Goal: Task Accomplishment & Management: Complete application form

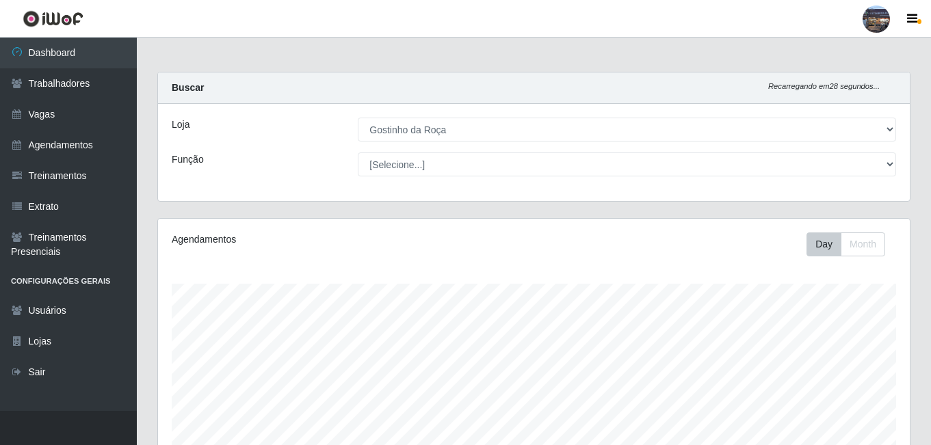
select select "303"
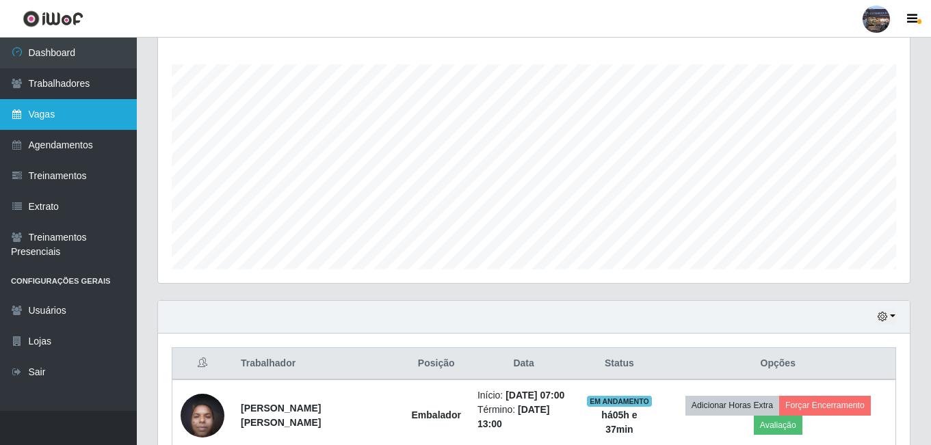
scroll to position [284, 752]
click at [72, 113] on link "Vagas" at bounding box center [68, 114] width 137 height 31
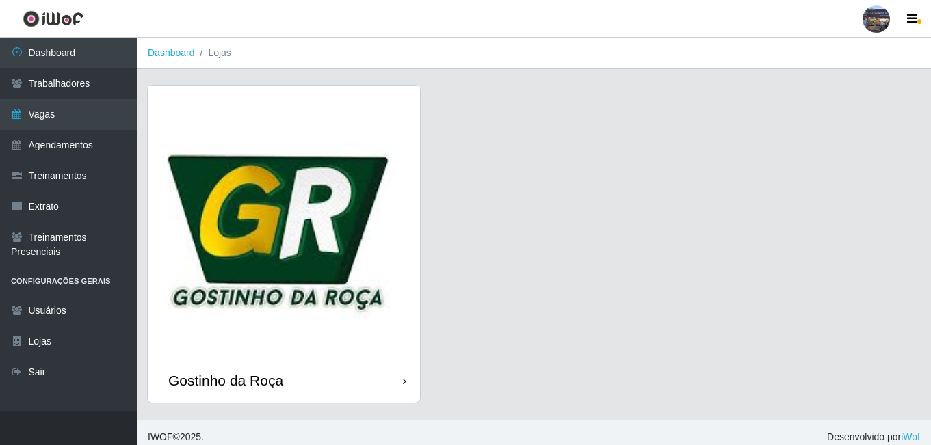
click at [331, 204] on img at bounding box center [284, 222] width 272 height 272
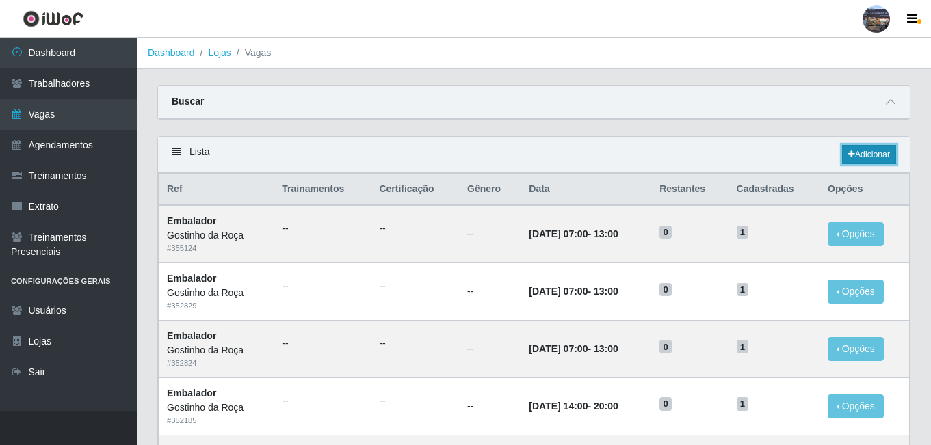
click at [873, 163] on link "Adicionar" at bounding box center [869, 154] width 54 height 19
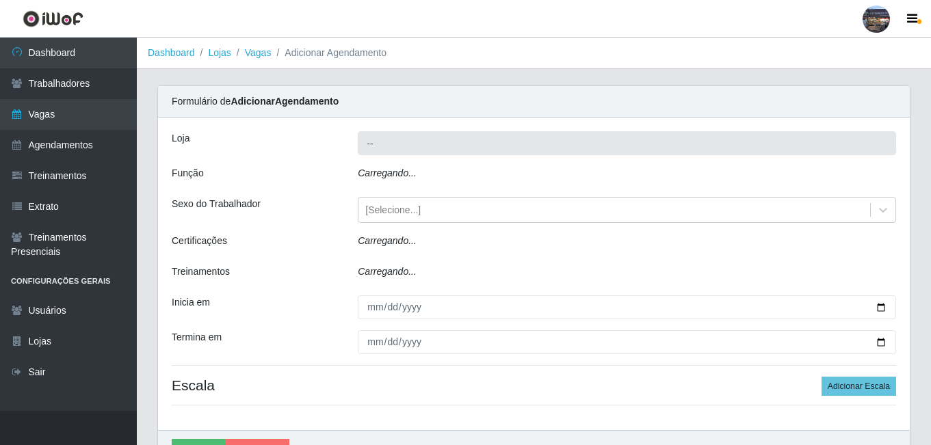
type input "Gostinho da Roça"
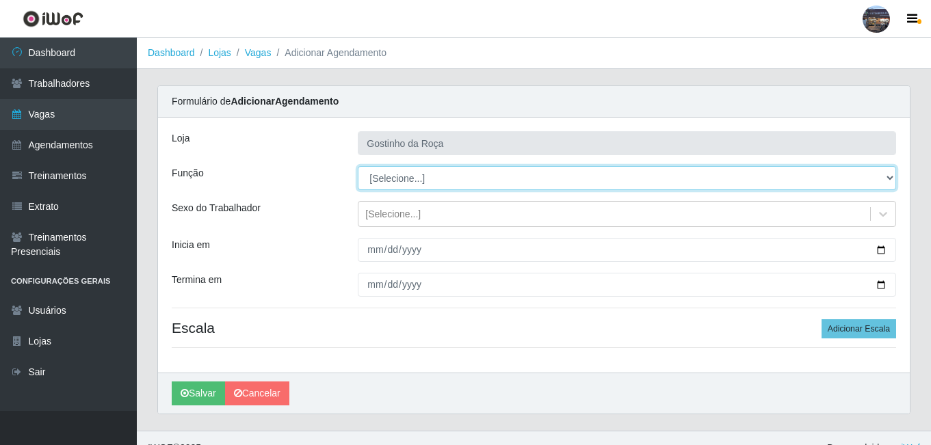
click at [436, 170] on select "[Selecione...] ASG ASG + ASG ++ Embalador Embalador + Embalador ++ Operador de …" at bounding box center [627, 178] width 538 height 24
select select "1"
click at [358, 166] on select "[Selecione...] ASG ASG + ASG ++ Embalador Embalador + Embalador ++ Operador de …" at bounding box center [627, 178] width 538 height 24
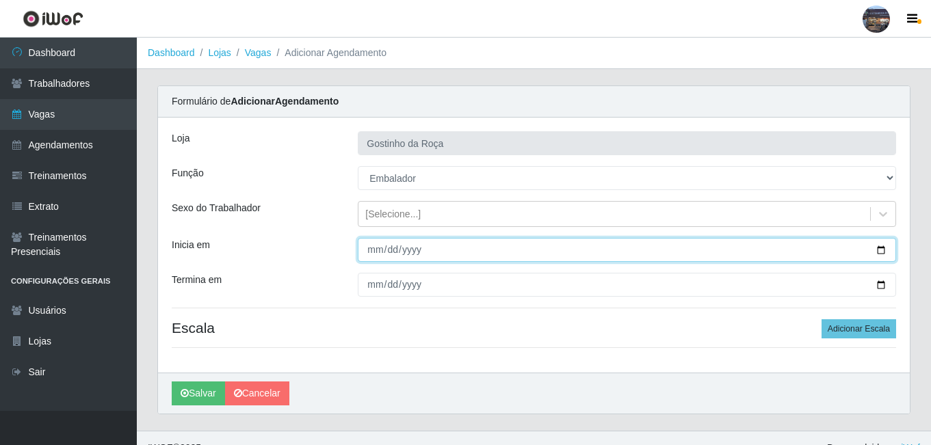
click at [882, 250] on input "Inicia em" at bounding box center [627, 250] width 538 height 24
type input "[DATE]"
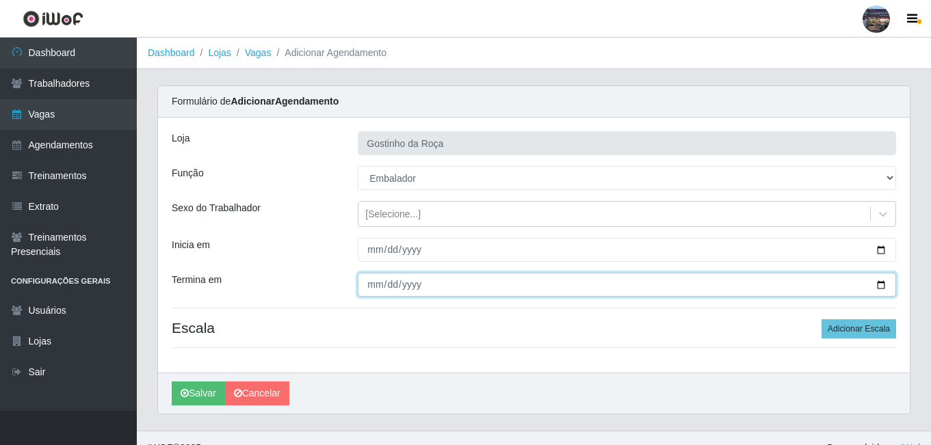
click at [883, 286] on input "Termina em" at bounding box center [627, 285] width 538 height 24
type input "[DATE]"
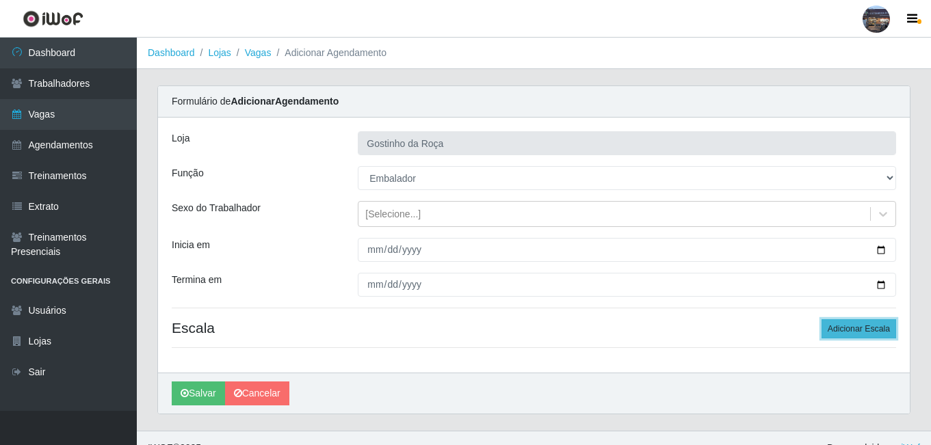
drag, startPoint x: 860, startPoint y: 334, endPoint x: 875, endPoint y: 323, distance: 18.6
click at [860, 334] on button "Adicionar Escala" at bounding box center [858, 328] width 75 height 19
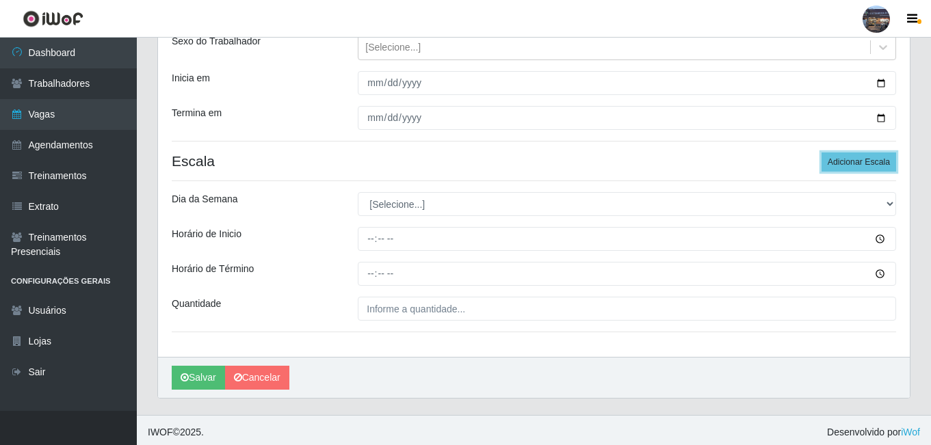
scroll to position [171, 0]
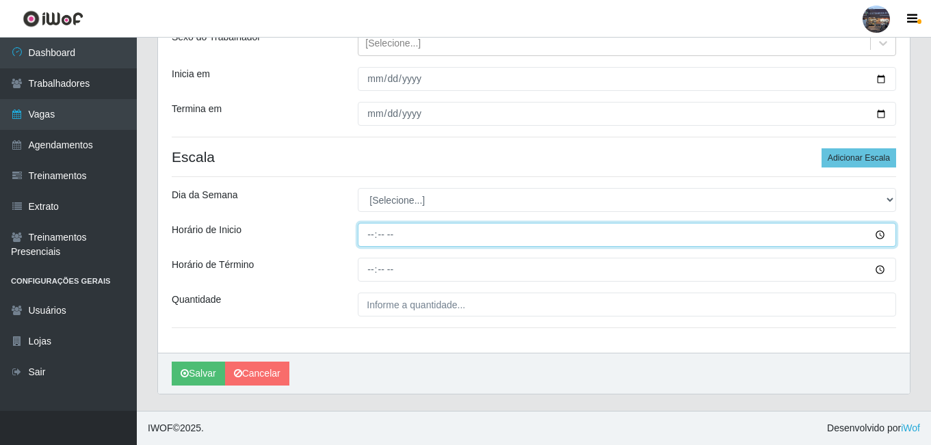
click at [375, 234] on input "Horário de Inicio" at bounding box center [627, 235] width 538 height 24
type input "07:00"
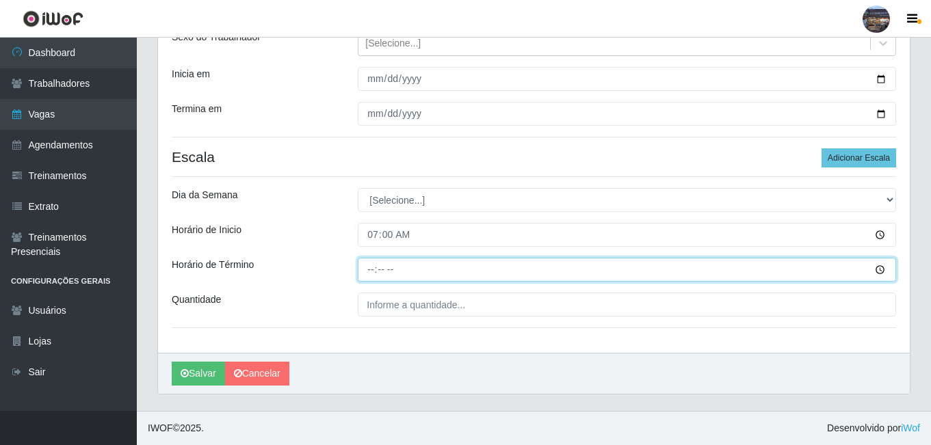
click at [373, 269] on input "Horário de Término" at bounding box center [627, 270] width 538 height 24
type input "13:00"
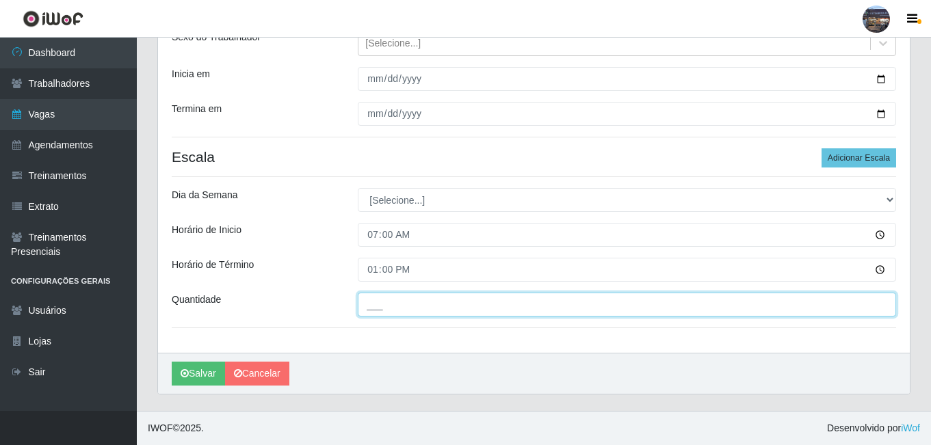
click at [399, 300] on input "___" at bounding box center [627, 305] width 538 height 24
type input "1__"
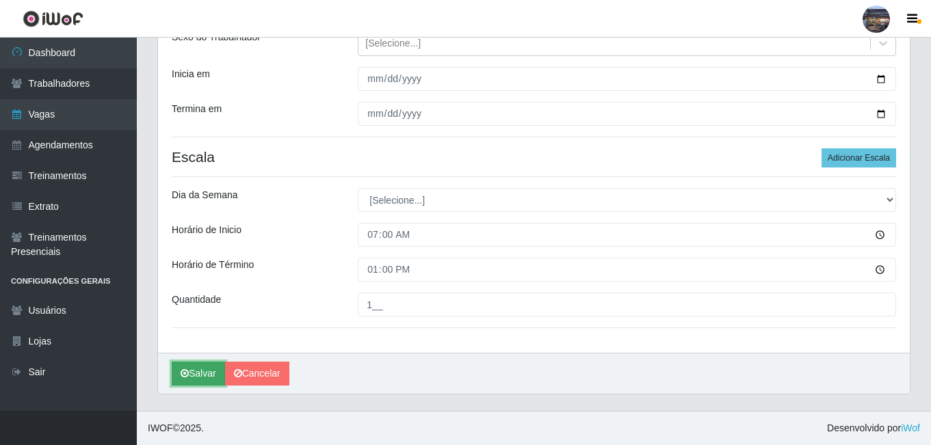
click at [202, 367] on button "Salvar" at bounding box center [198, 374] width 53 height 24
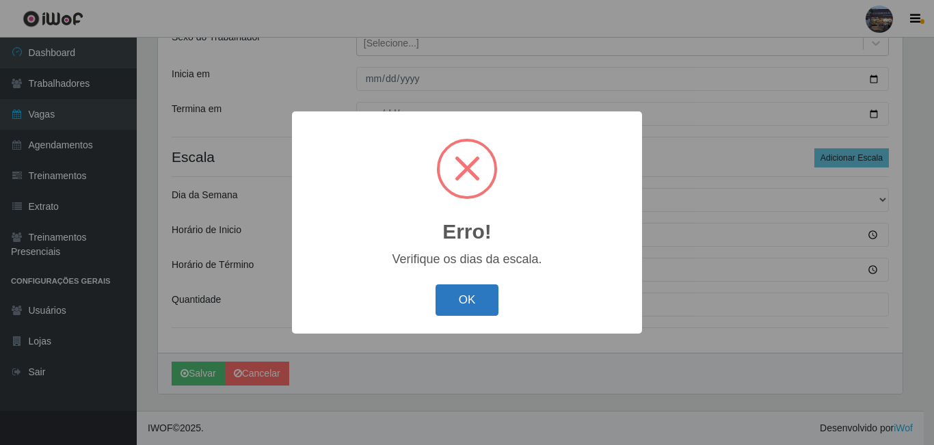
click at [466, 311] on button "OK" at bounding box center [468, 301] width 64 height 32
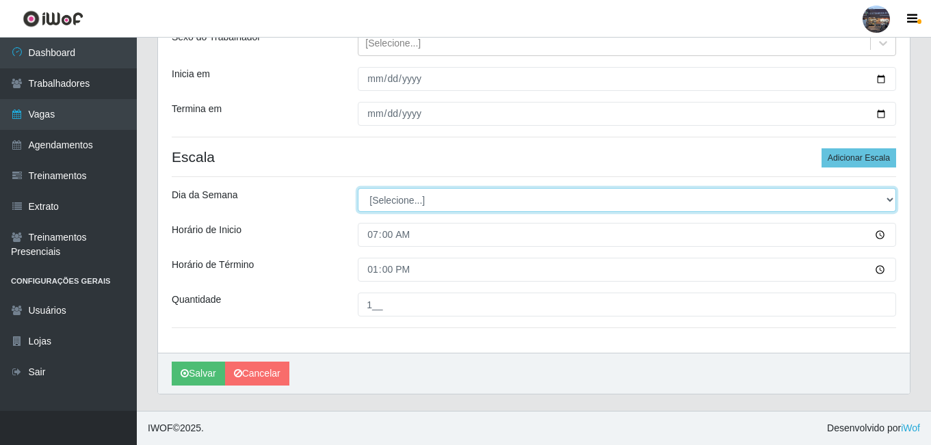
click at [410, 204] on select "[Selecione...] Segunda Terça Quarta Quinta Sexta Sábado Domingo" at bounding box center [627, 200] width 538 height 24
select select "6"
click at [358, 188] on select "[Selecione...] Segunda Terça Quarta Quinta Sexta Sábado Domingo" at bounding box center [627, 200] width 538 height 24
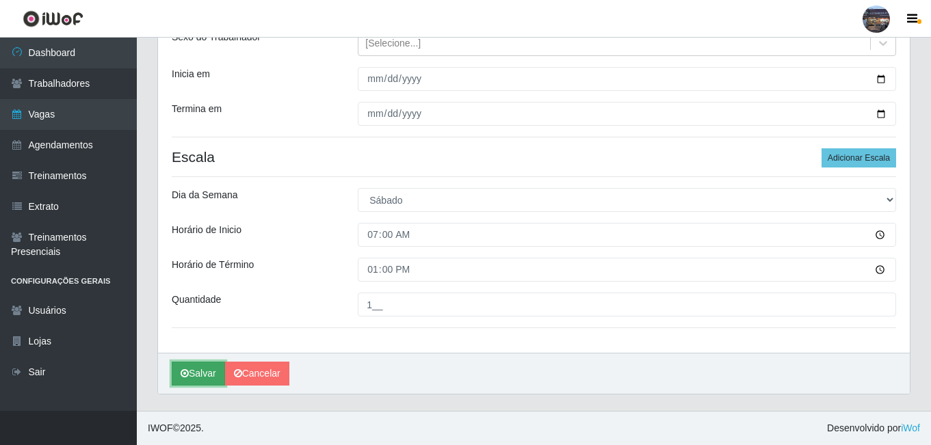
click at [194, 375] on button "Salvar" at bounding box center [198, 374] width 53 height 24
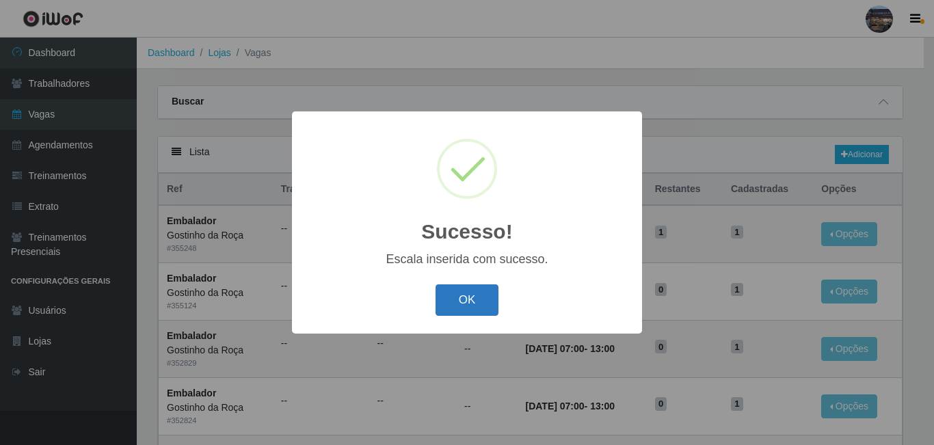
click at [465, 302] on button "OK" at bounding box center [468, 301] width 64 height 32
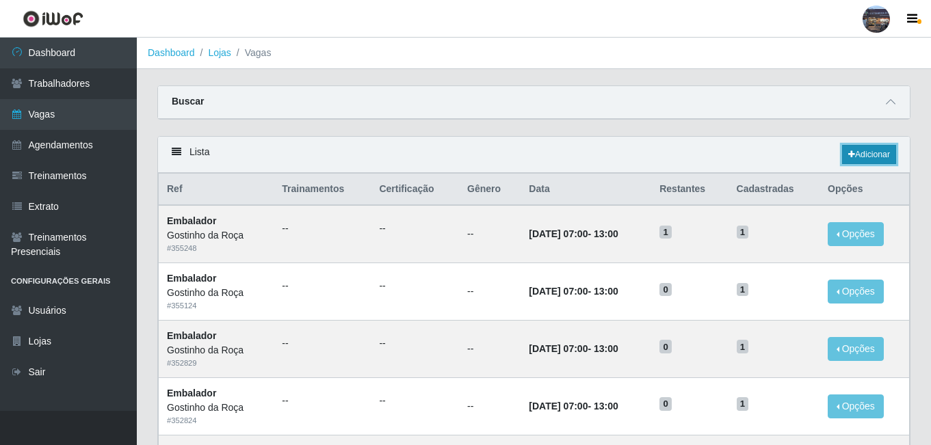
click at [848, 153] on icon at bounding box center [851, 154] width 7 height 8
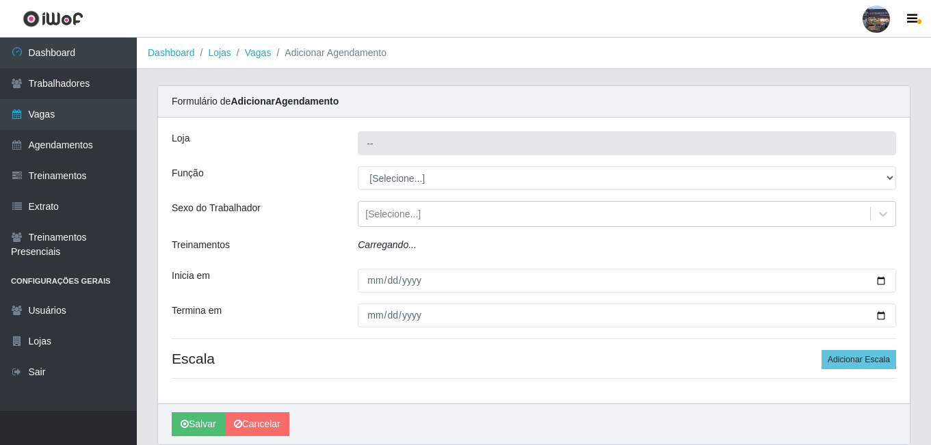
type input "Gostinho da Roça"
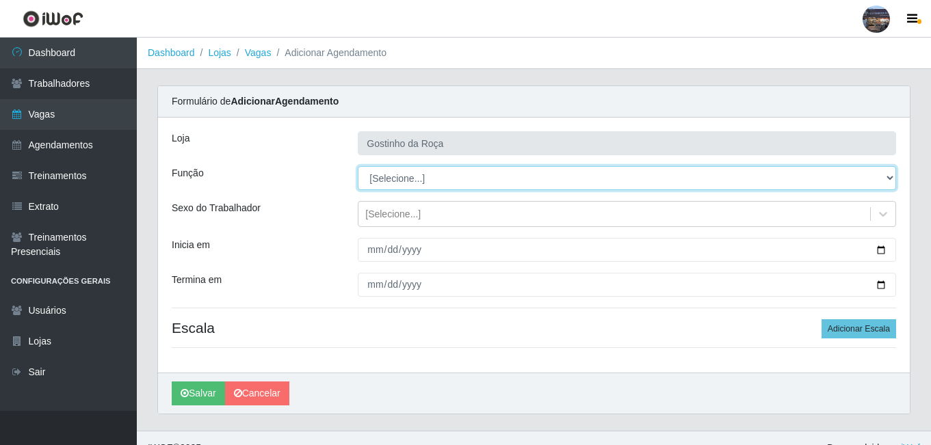
click at [395, 179] on select "[Selecione...] ASG ASG + ASG ++ Embalador Embalador + Embalador ++ Operador de …" at bounding box center [627, 178] width 538 height 24
select select "1"
click at [358, 166] on select "[Selecione...] ASG ASG + ASG ++ Embalador Embalador + Embalador ++ Operador de …" at bounding box center [627, 178] width 538 height 24
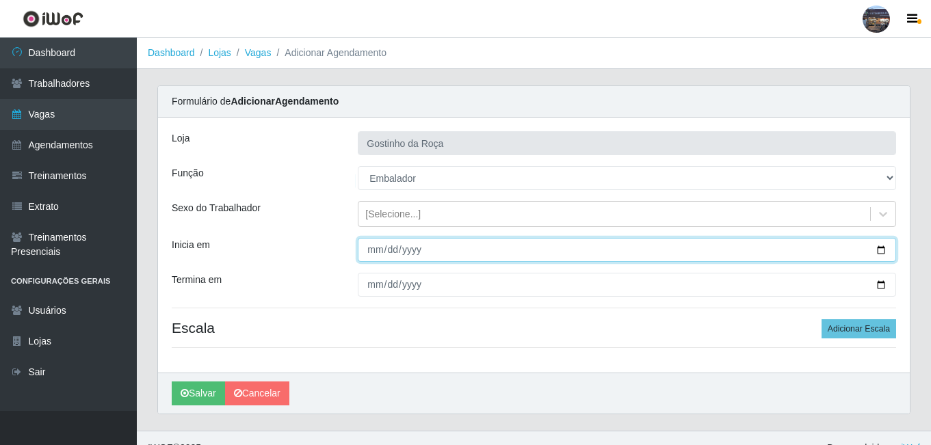
click at [381, 252] on input "Inicia em" at bounding box center [627, 250] width 538 height 24
click at [884, 245] on input "Inicia em" at bounding box center [627, 250] width 538 height 24
type input "[DATE]"
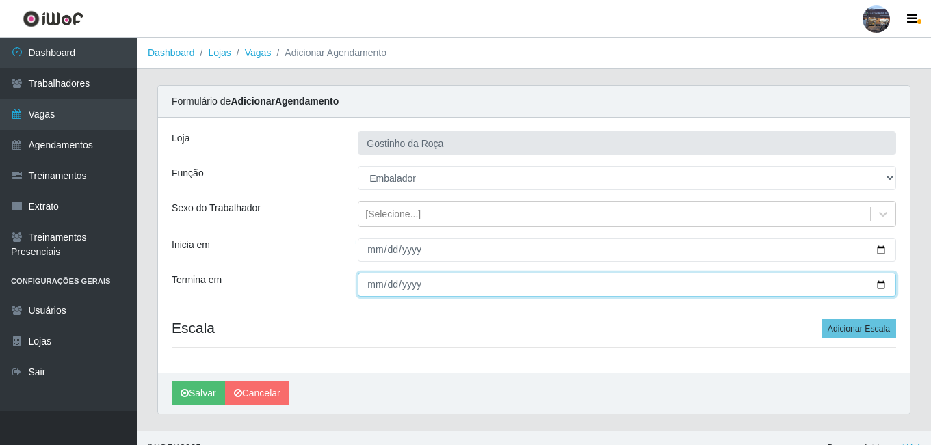
click at [881, 287] on input "Termina em" at bounding box center [627, 285] width 538 height 24
type input "[DATE]"
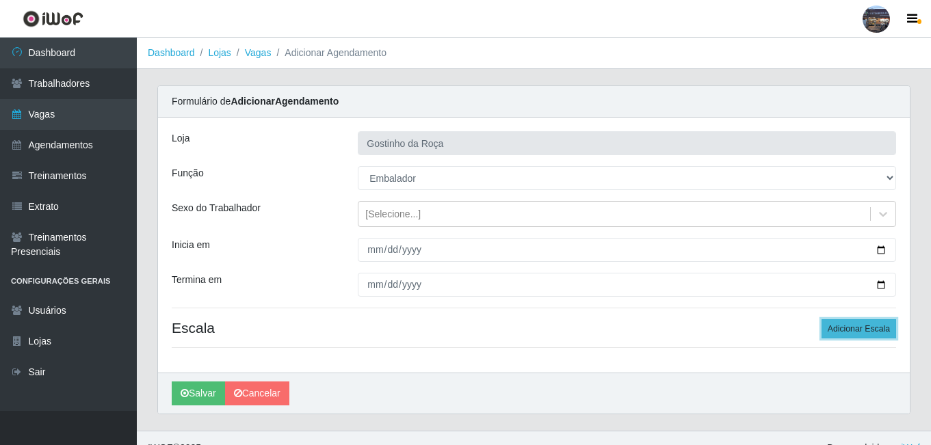
click at [851, 323] on button "Adicionar Escala" at bounding box center [858, 328] width 75 height 19
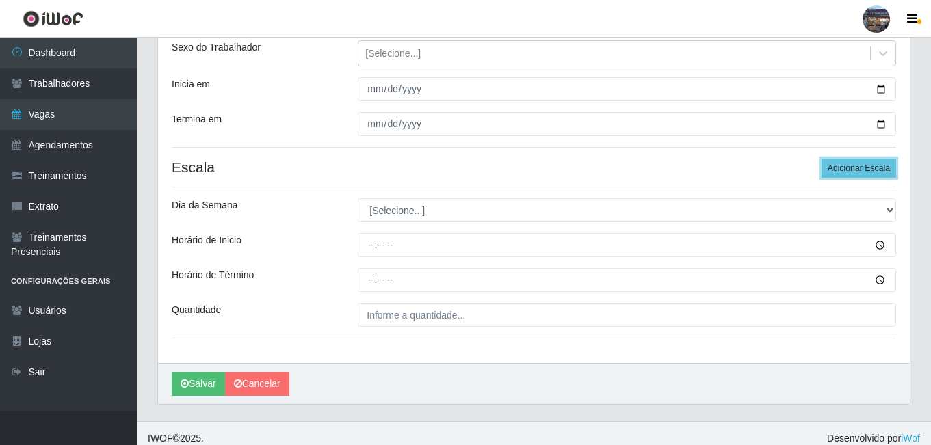
scroll to position [171, 0]
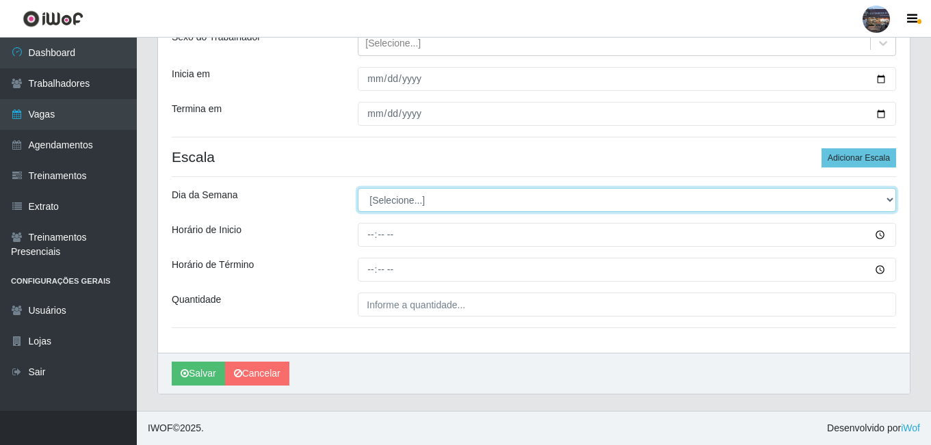
click at [404, 203] on select "[Selecione...] Segunda Terça Quarta Quinta Sexta Sábado Domingo" at bounding box center [627, 200] width 538 height 24
select select "6"
click at [358, 188] on select "[Selecione...] Segunda Terça Quarta Quinta Sexta Sábado Domingo" at bounding box center [627, 200] width 538 height 24
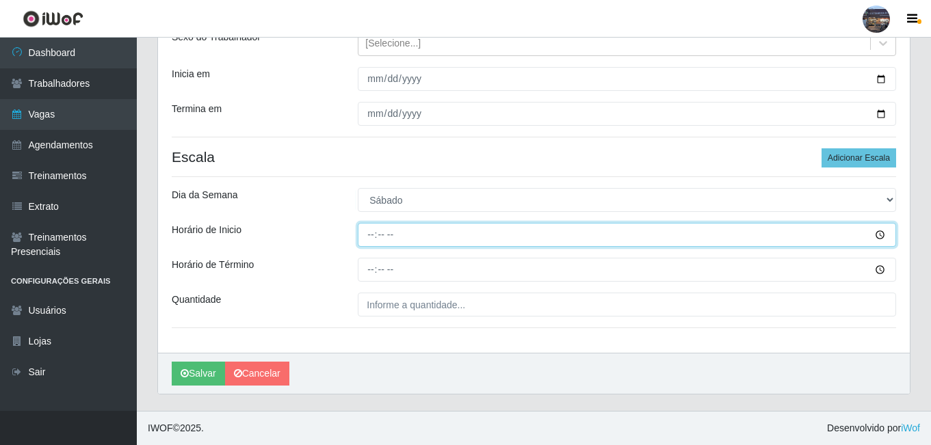
click at [371, 237] on input "Horário de Inicio" at bounding box center [627, 235] width 538 height 24
type input "14:00"
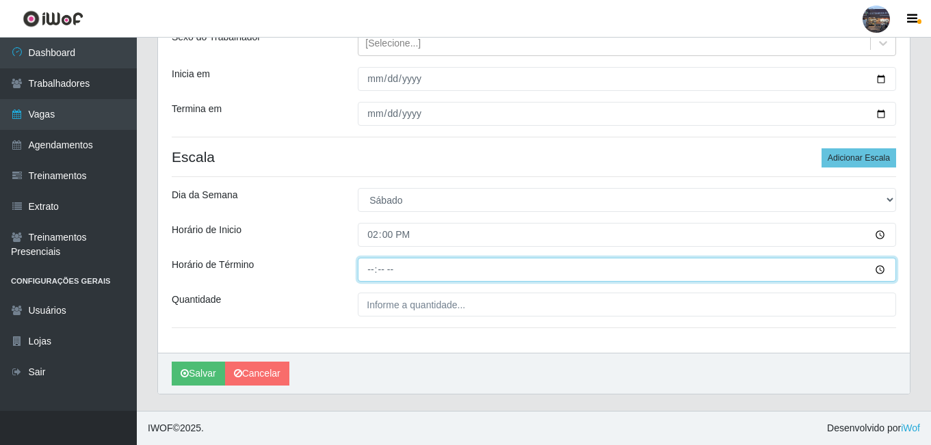
click at [374, 269] on input "Horário de Término" at bounding box center [627, 270] width 538 height 24
type input "20:00"
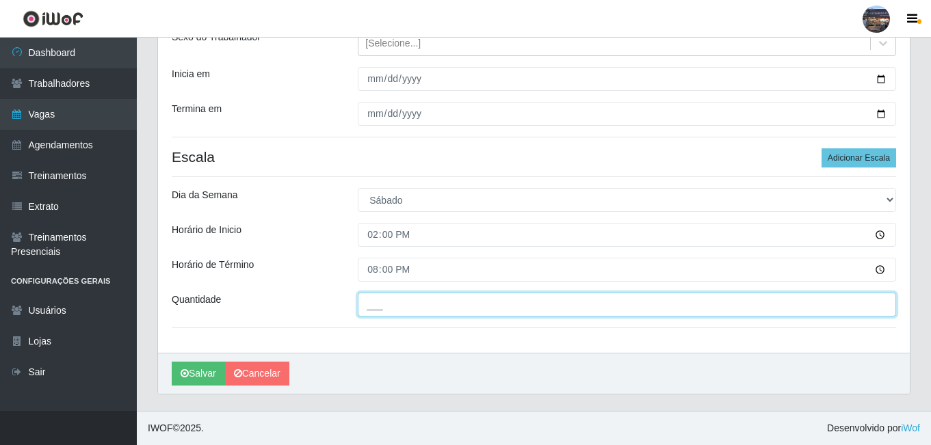
click at [378, 308] on input "___" at bounding box center [627, 305] width 538 height 24
type input "1__"
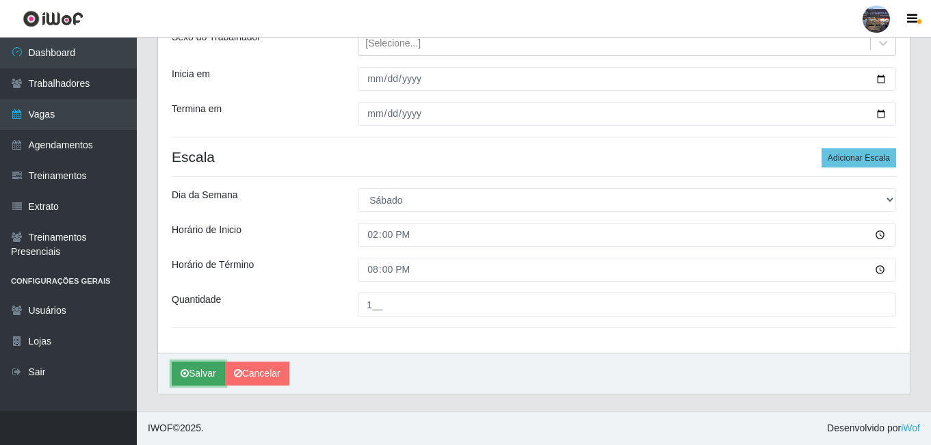
click at [201, 374] on button "Salvar" at bounding box center [198, 374] width 53 height 24
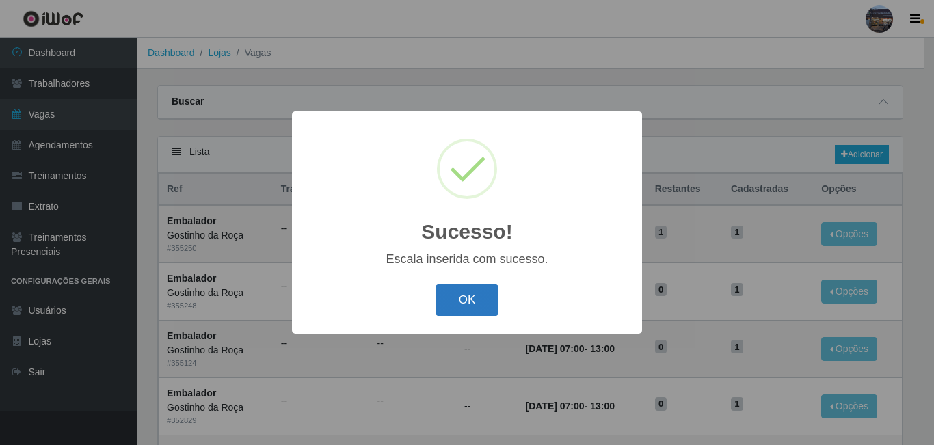
click at [484, 303] on button "OK" at bounding box center [468, 301] width 64 height 32
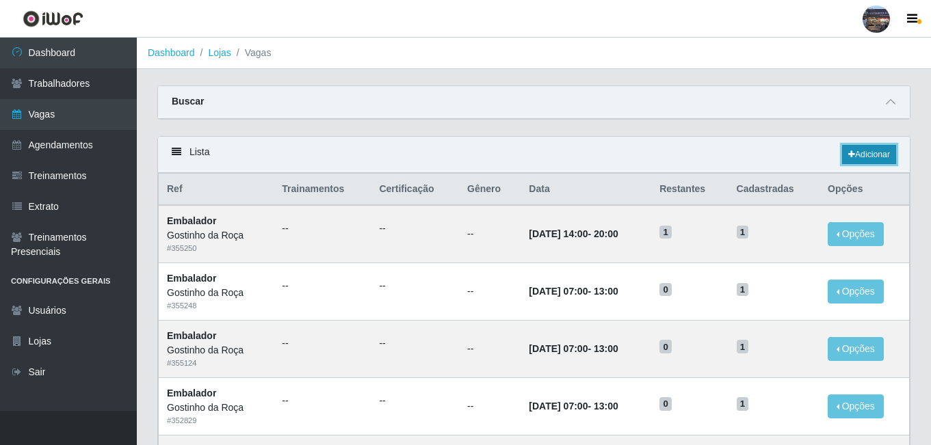
click at [854, 153] on link "Adicionar" at bounding box center [869, 154] width 54 height 19
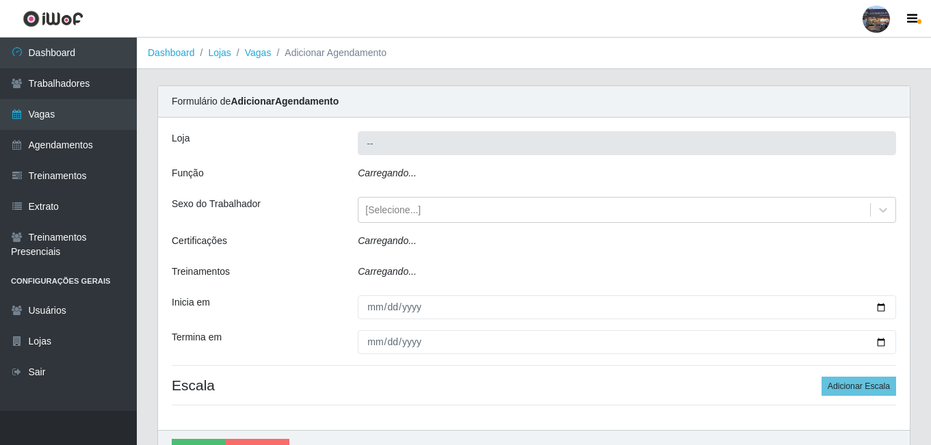
type input "Gostinho da Roça"
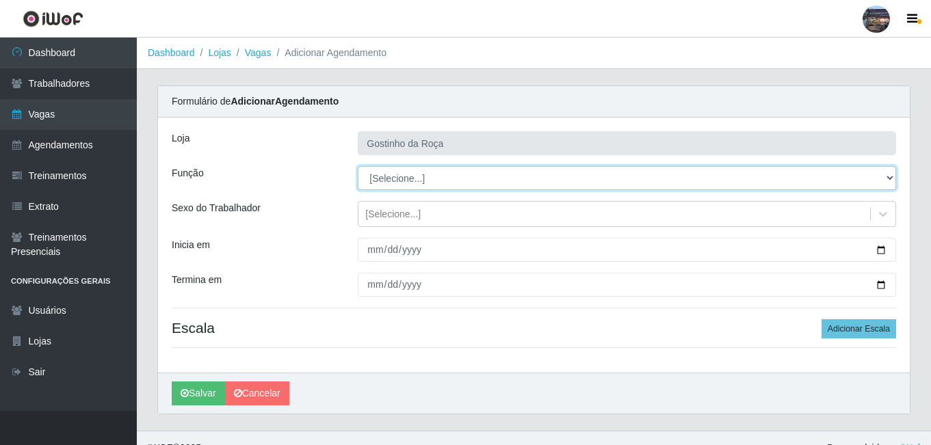
click at [427, 176] on select "[Selecione...] ASG ASG + ASG ++ Embalador Embalador + Embalador ++ Operador de …" at bounding box center [627, 178] width 538 height 24
select select "1"
click at [358, 166] on select "[Selecione...] ASG ASG + ASG ++ Embalador Embalador + Embalador ++ Operador de …" at bounding box center [627, 178] width 538 height 24
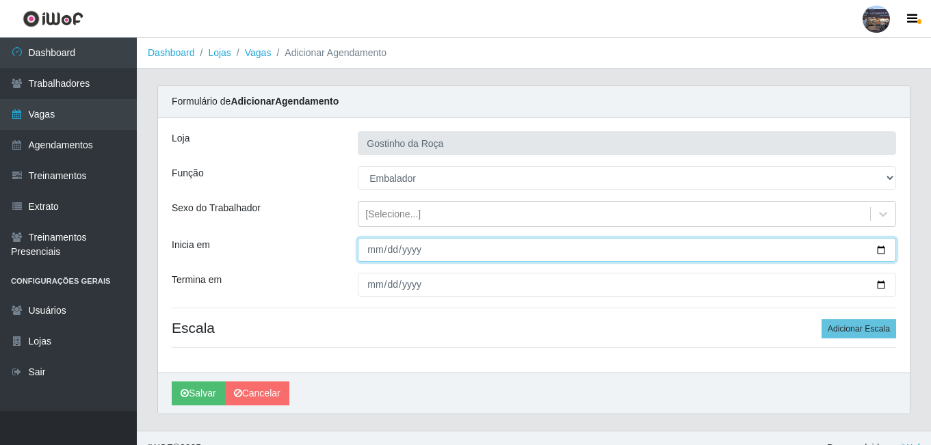
click at [371, 243] on input "Inicia em" at bounding box center [627, 250] width 538 height 24
click at [884, 251] on input "Inicia em" at bounding box center [627, 250] width 538 height 24
type input "[DATE]"
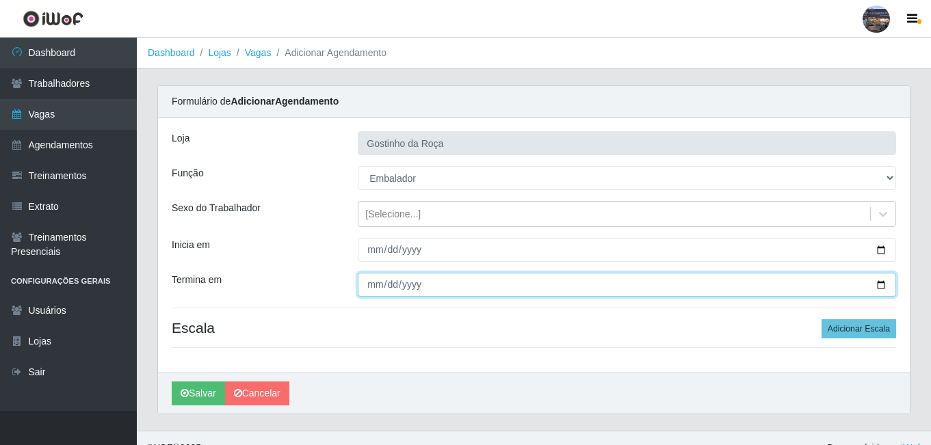
drag, startPoint x: 886, startPoint y: 290, endPoint x: 853, endPoint y: 241, distance: 59.0
click at [886, 289] on input "Termina em" at bounding box center [627, 285] width 538 height 24
type input "[DATE]"
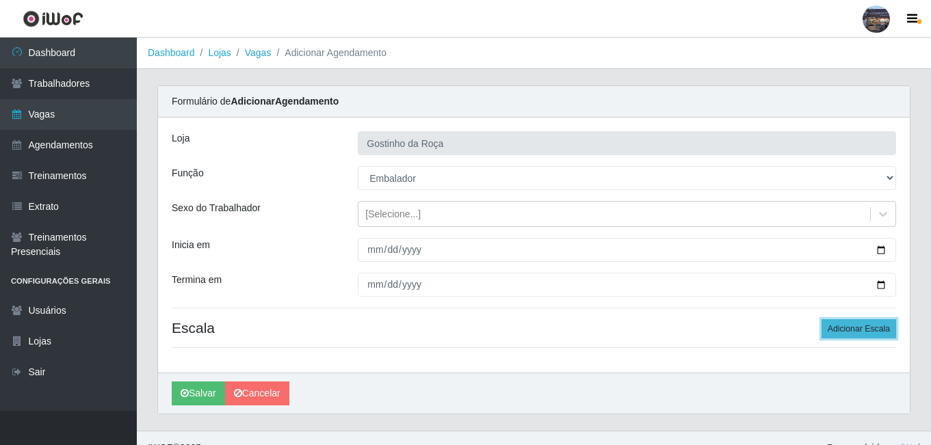
click at [836, 321] on button "Adicionar Escala" at bounding box center [858, 328] width 75 height 19
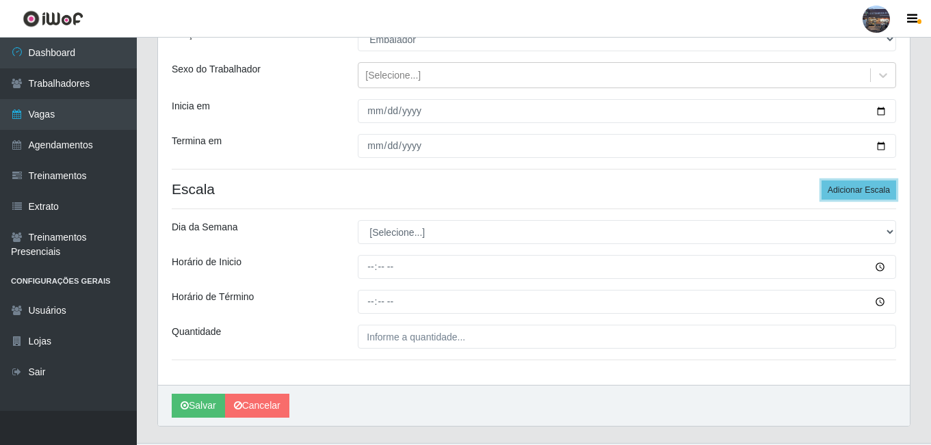
scroll to position [171, 0]
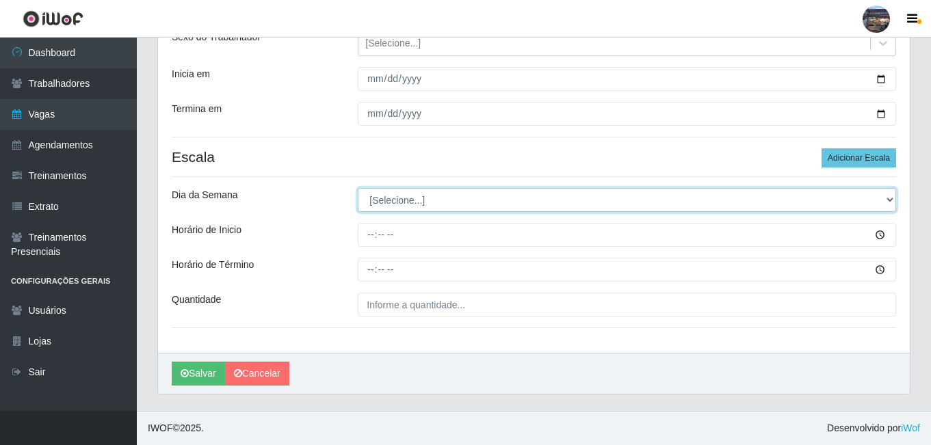
click at [378, 207] on select "[Selecione...] Segunda Terça Quarta Quinta Sexta Sábado Domingo" at bounding box center [627, 200] width 538 height 24
select select "6"
click at [358, 188] on select "[Selecione...] Segunda Terça Quarta Quinta Sexta Sábado Domingo" at bounding box center [627, 200] width 538 height 24
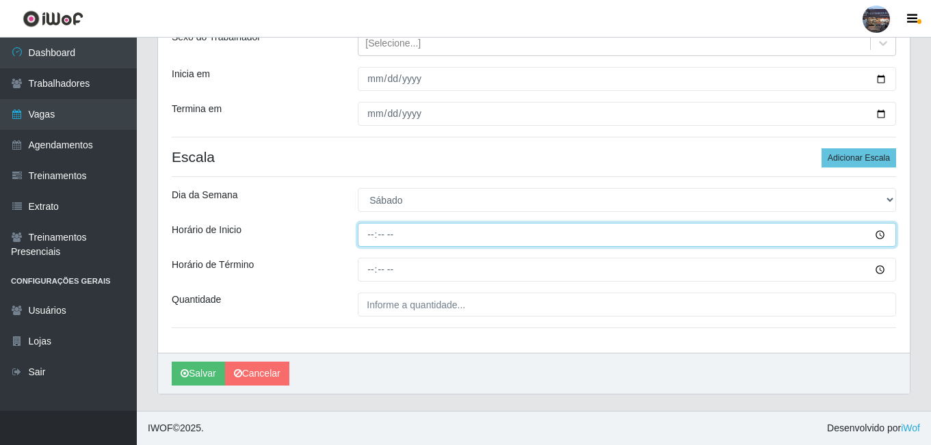
click at [376, 235] on input "Horário de Inicio" at bounding box center [627, 235] width 538 height 24
type input "14:00"
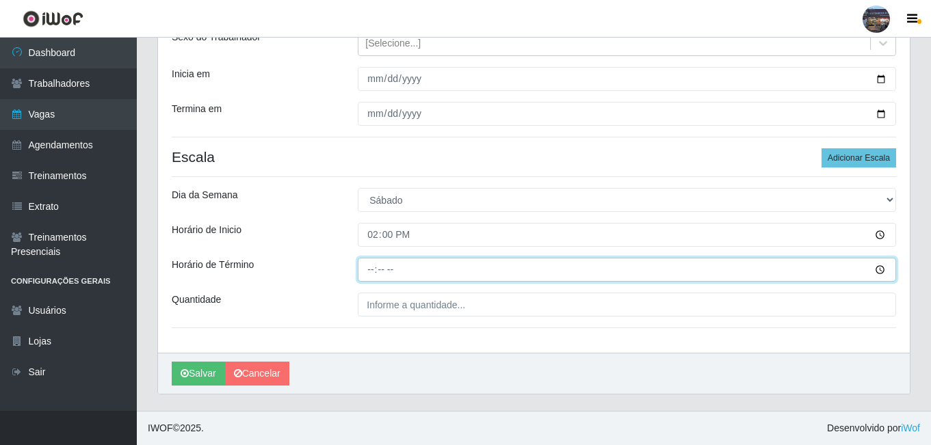
click at [371, 266] on input "Horário de Término" at bounding box center [627, 270] width 538 height 24
type input "20:00"
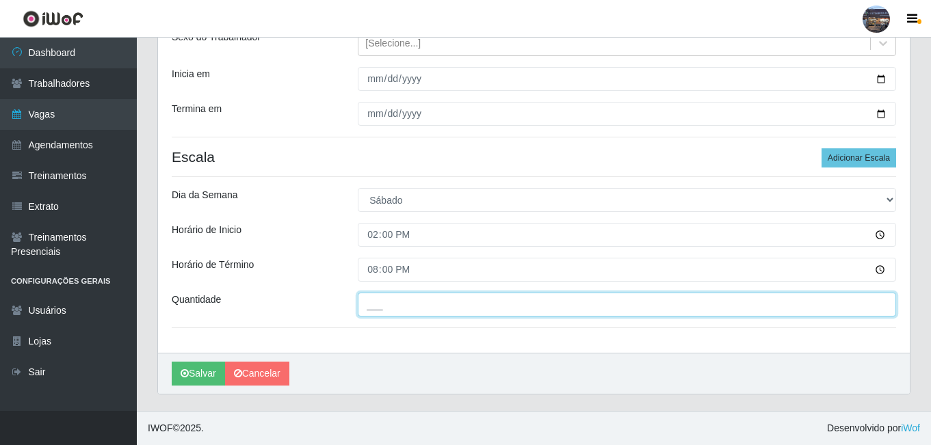
click at [405, 308] on input "___" at bounding box center [627, 305] width 538 height 24
type input "1__"
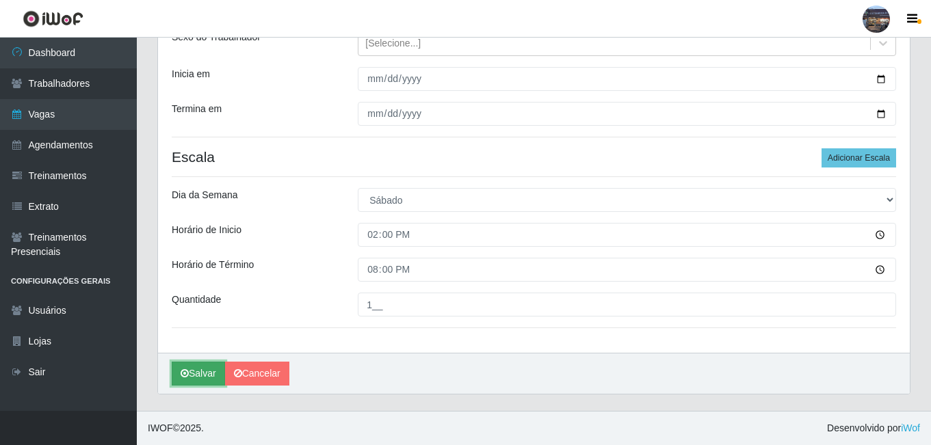
click at [211, 371] on button "Salvar" at bounding box center [198, 374] width 53 height 24
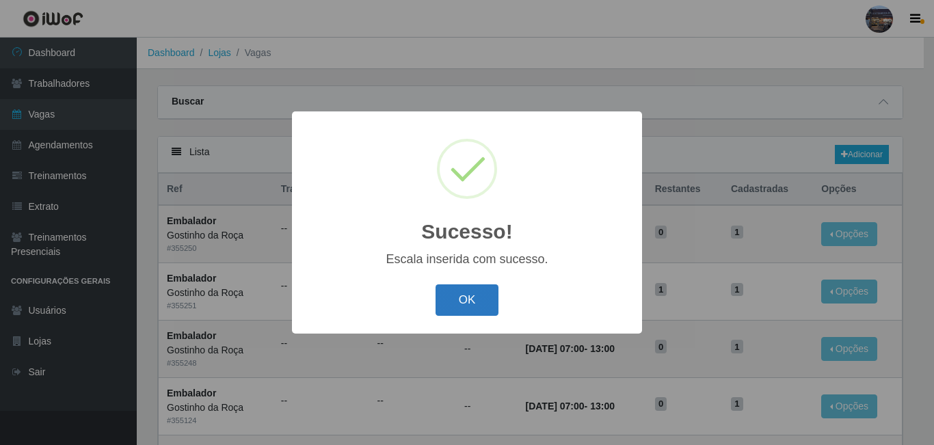
drag, startPoint x: 451, startPoint y: 310, endPoint x: 462, endPoint y: 315, distance: 11.7
click at [453, 310] on button "OK" at bounding box center [468, 301] width 64 height 32
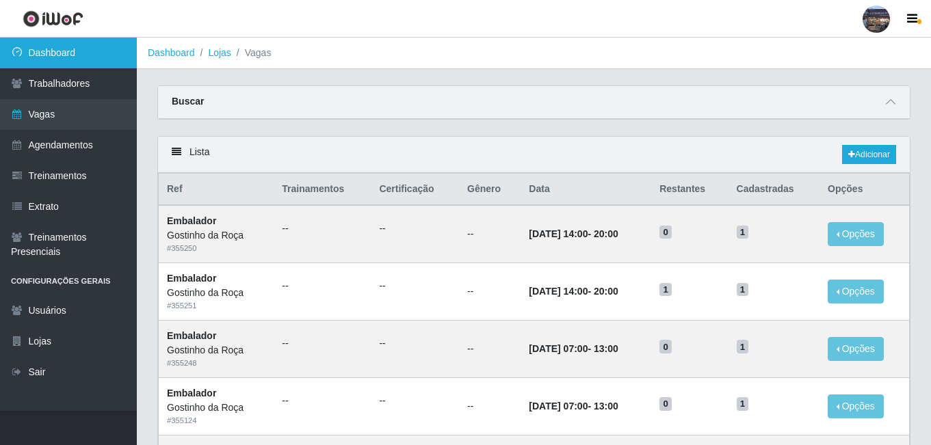
drag, startPoint x: 53, startPoint y: 55, endPoint x: 136, endPoint y: 66, distance: 84.2
click at [53, 55] on link "Dashboard" at bounding box center [68, 53] width 137 height 31
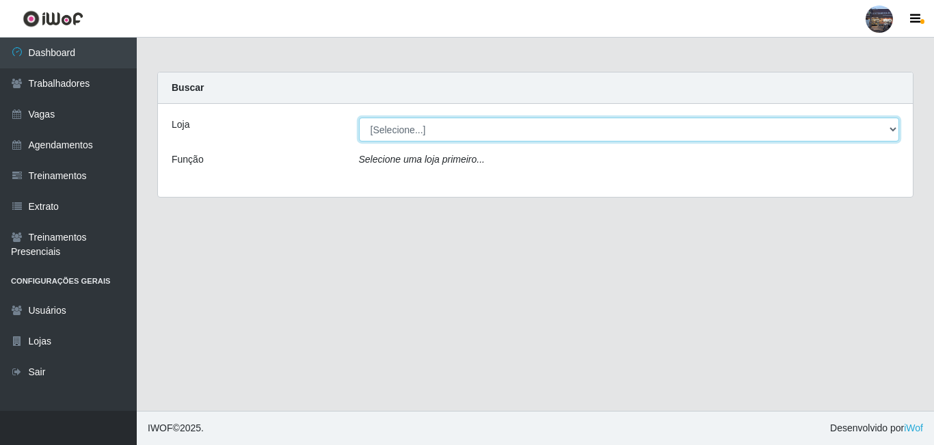
click at [394, 135] on select "[Selecione...] Gostinho da Roça" at bounding box center [629, 130] width 541 height 24
select select "303"
click at [359, 118] on select "[Selecione...] Gostinho da Roça" at bounding box center [629, 130] width 541 height 24
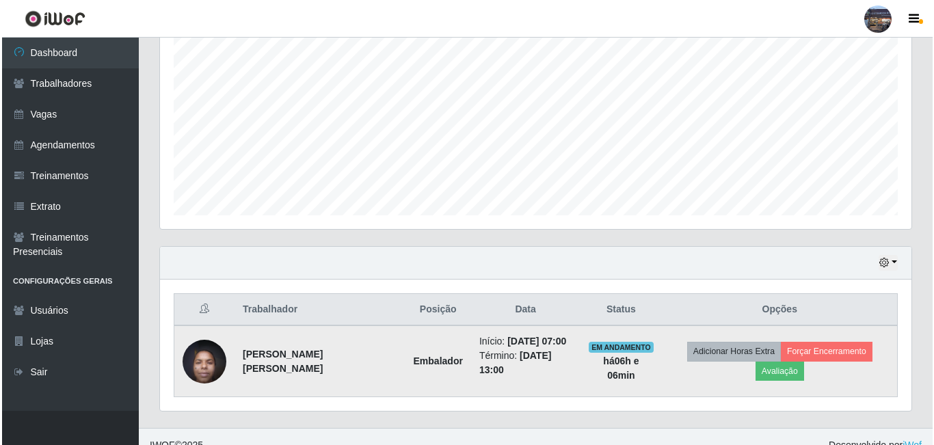
scroll to position [275, 0]
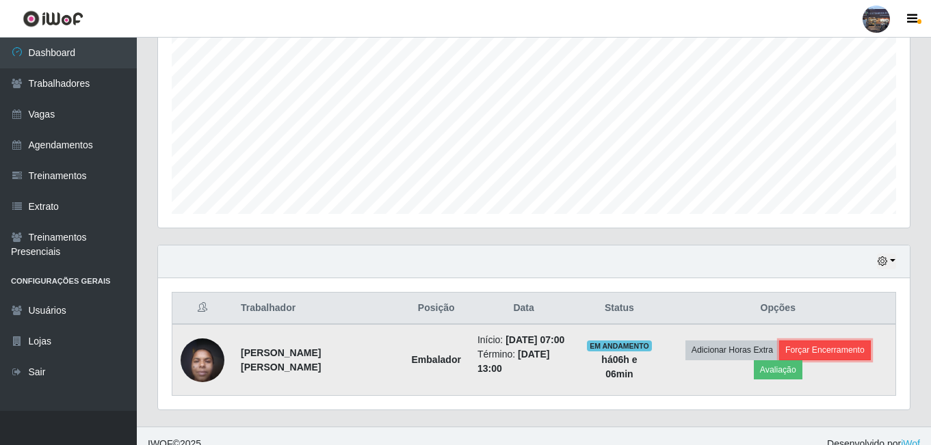
click at [790, 351] on button "Forçar Encerramento" at bounding box center [825, 350] width 92 height 19
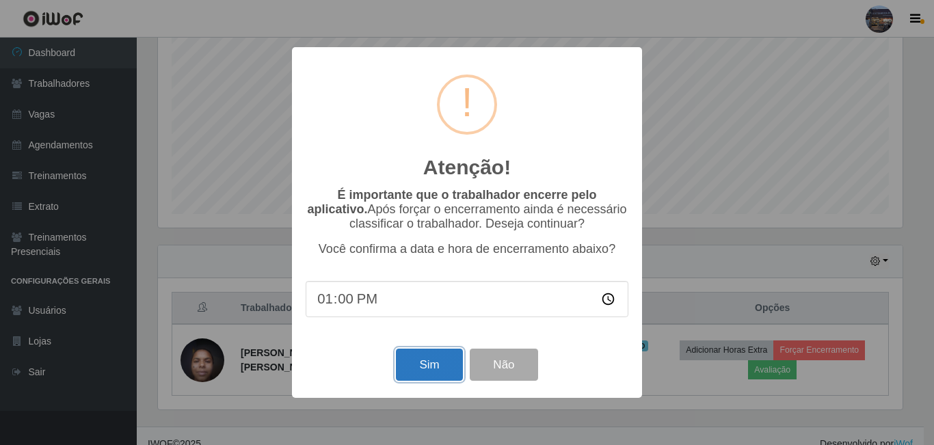
click at [425, 361] on button "Sim" at bounding box center [429, 365] width 66 height 32
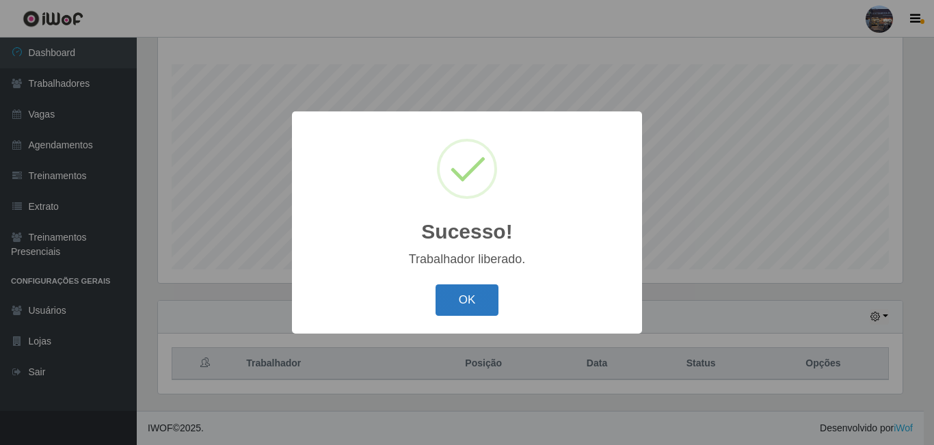
click at [458, 311] on button "OK" at bounding box center [468, 301] width 64 height 32
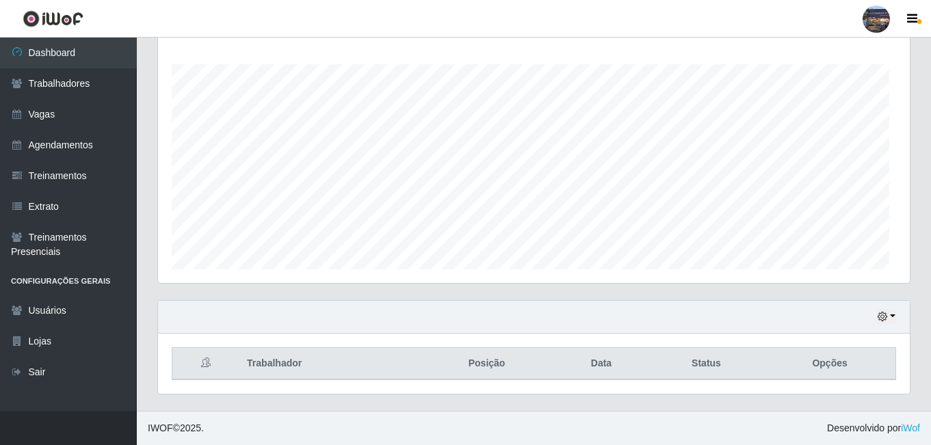
scroll to position [284, 752]
